Goal: Transaction & Acquisition: Purchase product/service

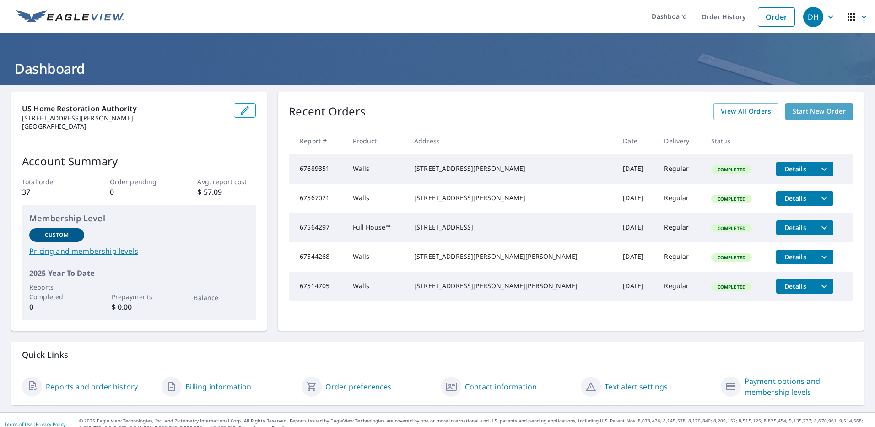
click at [818, 108] on span "Start New Order" at bounding box center [819, 111] width 53 height 11
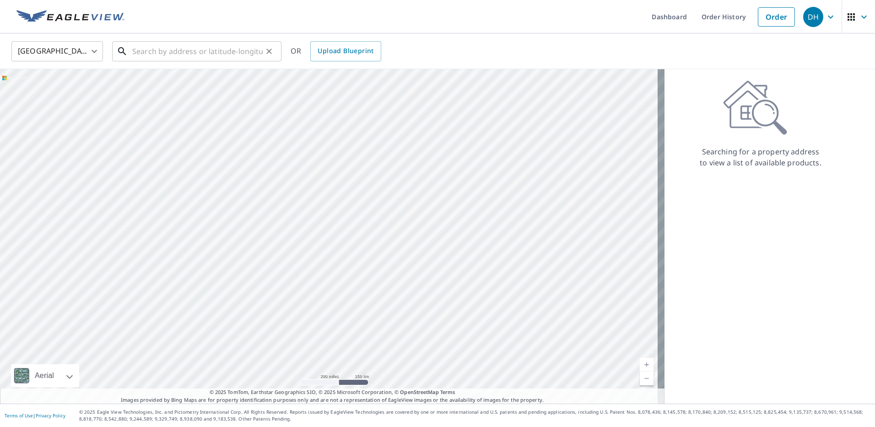
click at [139, 51] on input "text" at bounding box center [197, 51] width 130 height 26
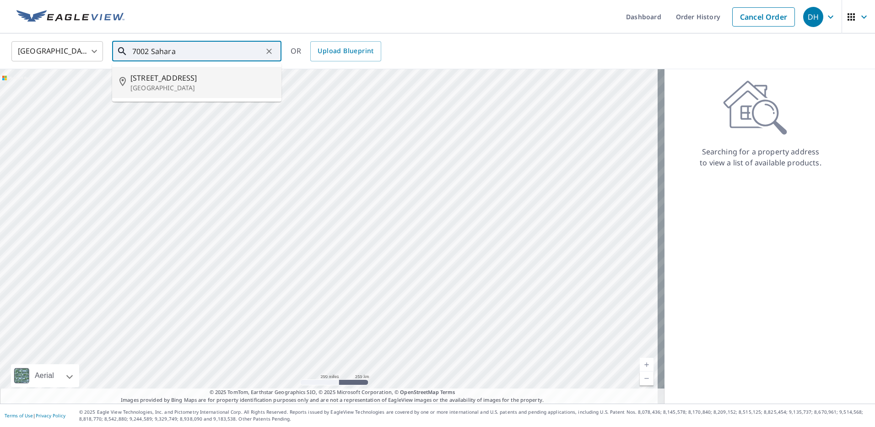
click at [151, 82] on span "[STREET_ADDRESS]" at bounding box center [202, 77] width 144 height 11
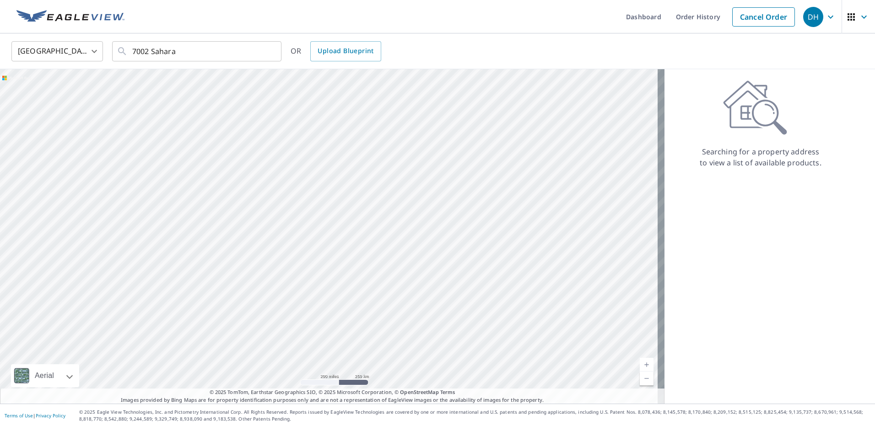
type input "[STREET_ADDRESS][PERSON_NAME]"
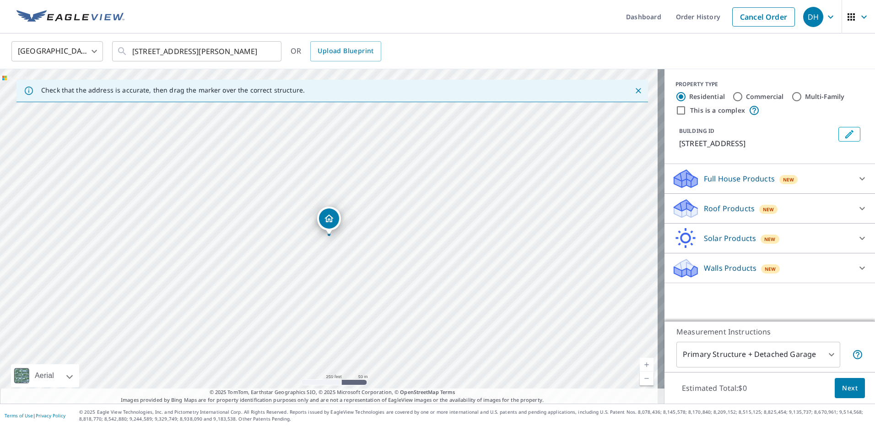
click at [859, 267] on icon at bounding box center [861, 267] width 5 height 3
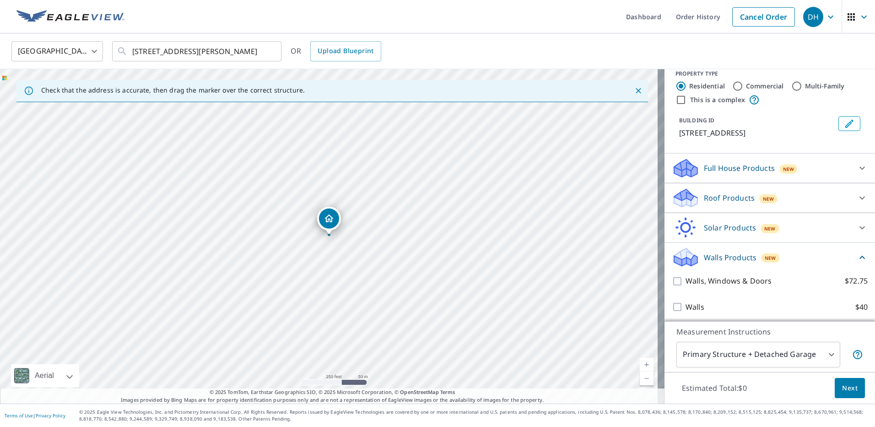
scroll to position [13, 0]
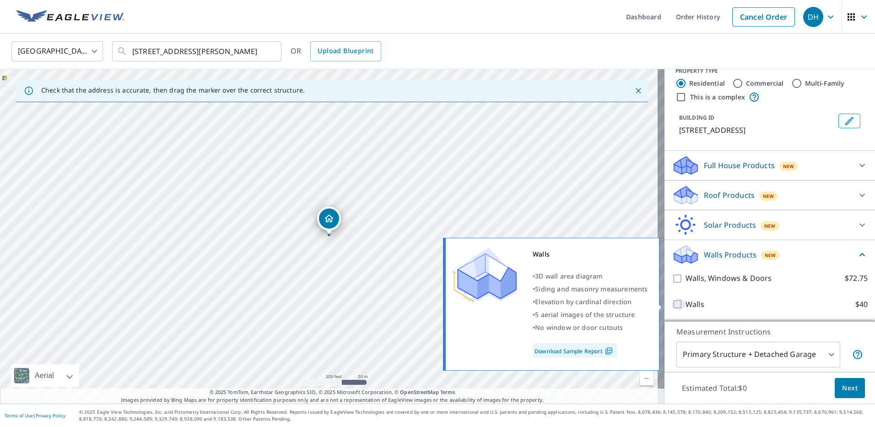
click at [672, 303] on input "Walls $40" at bounding box center [679, 303] width 14 height 11
checkbox input "true"
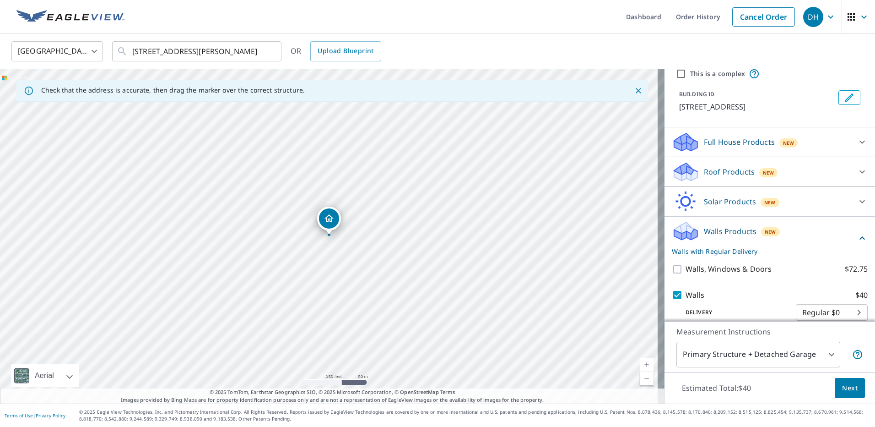
scroll to position [48, 0]
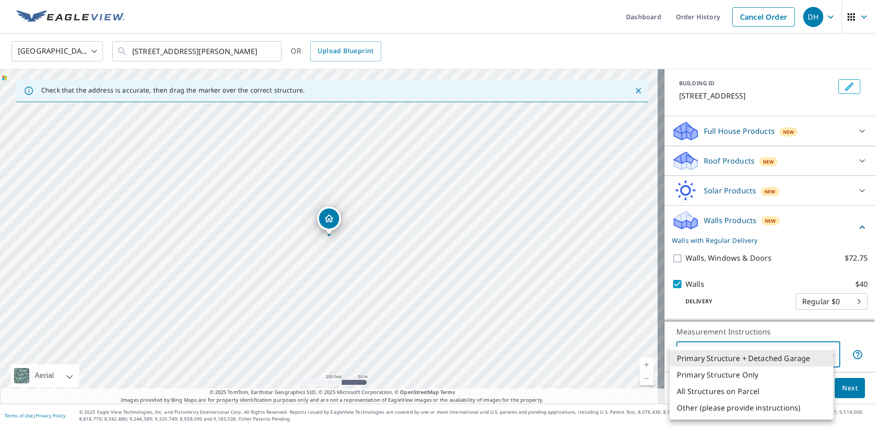
click at [826, 353] on body "DH DH Dashboard Order History Cancel Order DH [GEOGRAPHIC_DATA] [GEOGRAPHIC_DAT…" at bounding box center [437, 213] width 875 height 427
click at [774, 357] on li "Primary Structure + Detached Garage" at bounding box center [752, 358] width 164 height 16
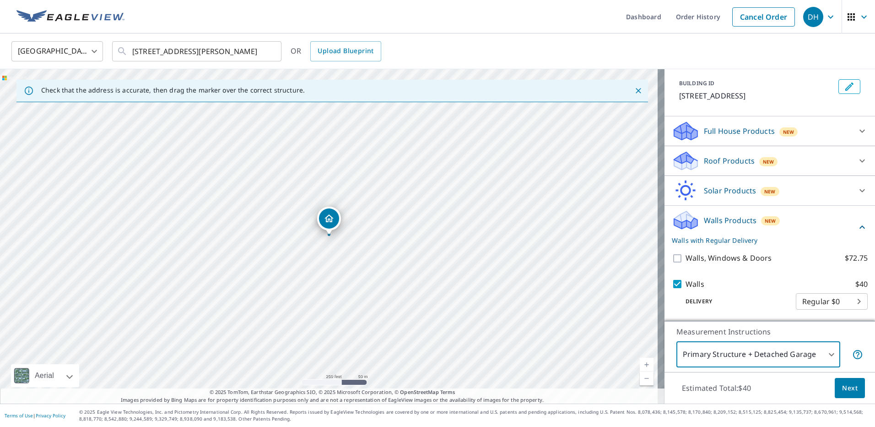
click at [842, 389] on span "Next" at bounding box center [850, 387] width 16 height 11
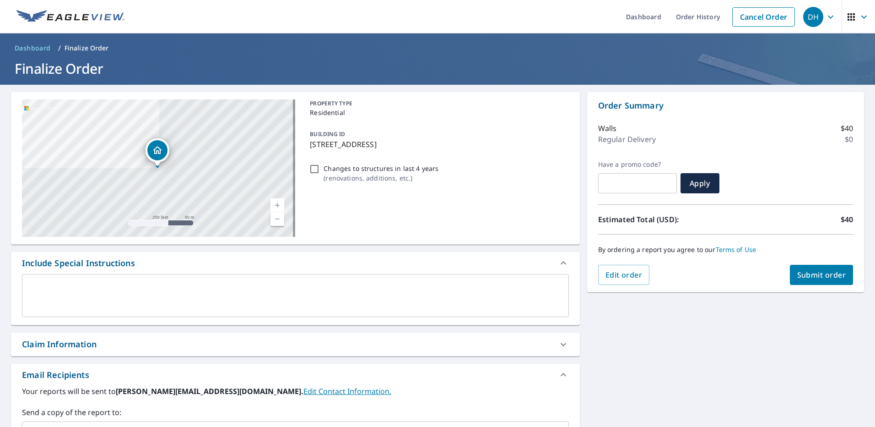
click at [810, 276] on span "Submit order" at bounding box center [821, 275] width 49 height 10
checkbox input "true"
